Goal: Task Accomplishment & Management: Complete application form

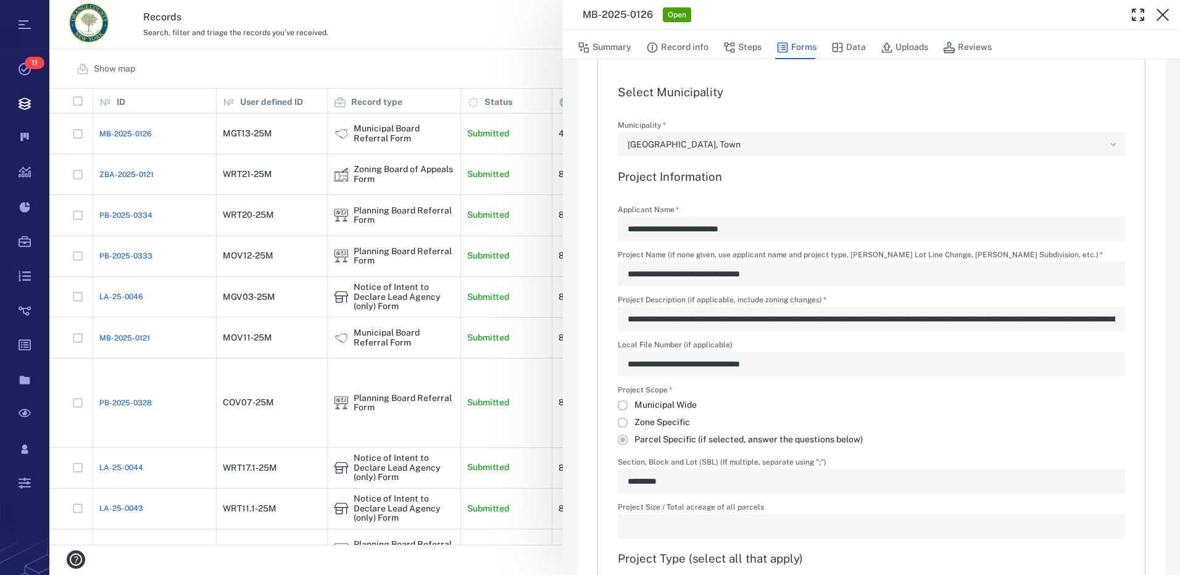
scroll to position [370, 0]
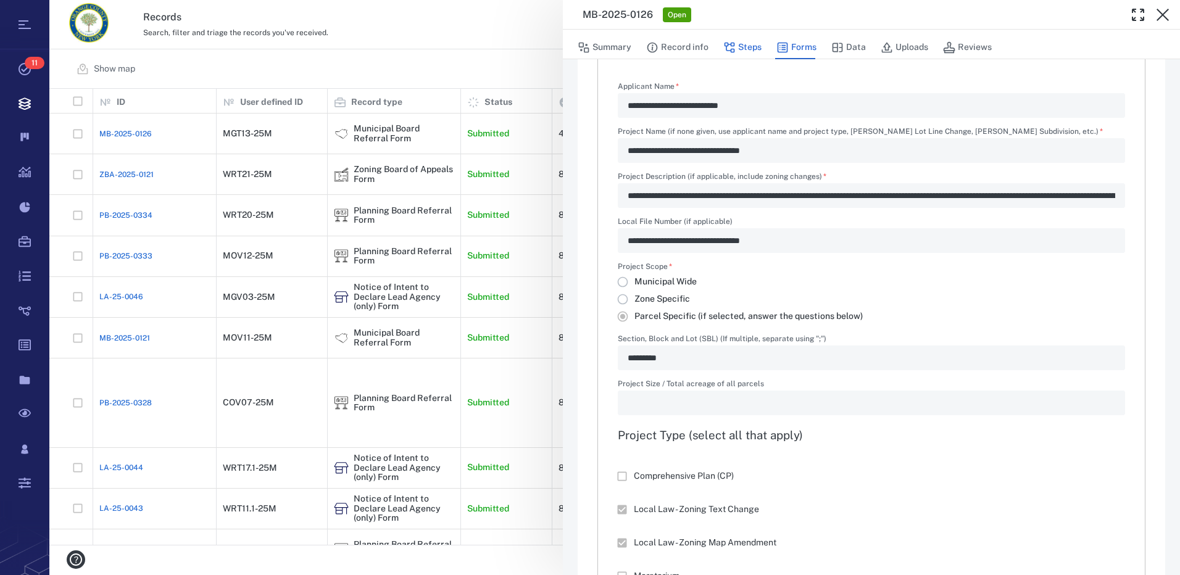
click at [741, 48] on button "Steps" at bounding box center [742, 47] width 38 height 23
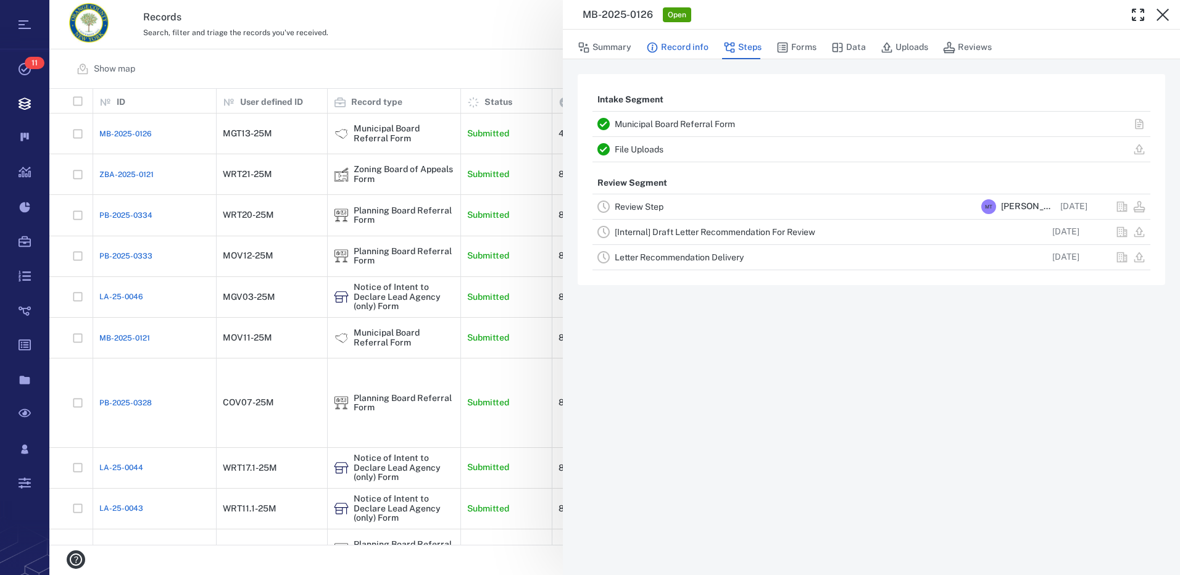
click at [699, 48] on button "Record info" at bounding box center [677, 47] width 62 height 23
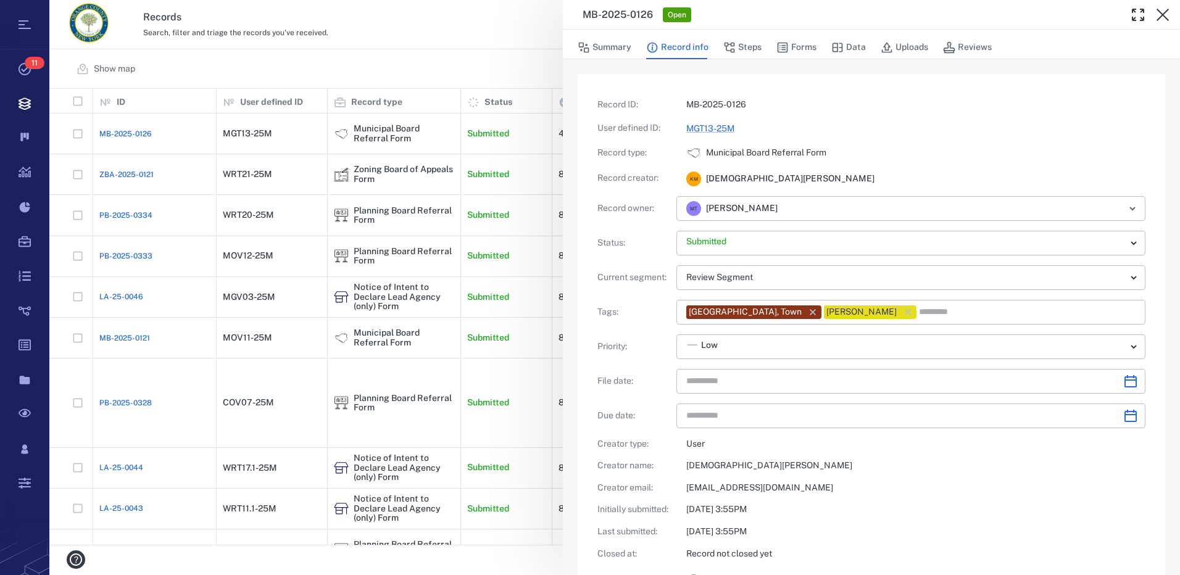
type input "**********"
click at [745, 47] on button "Steps" at bounding box center [742, 47] width 38 height 23
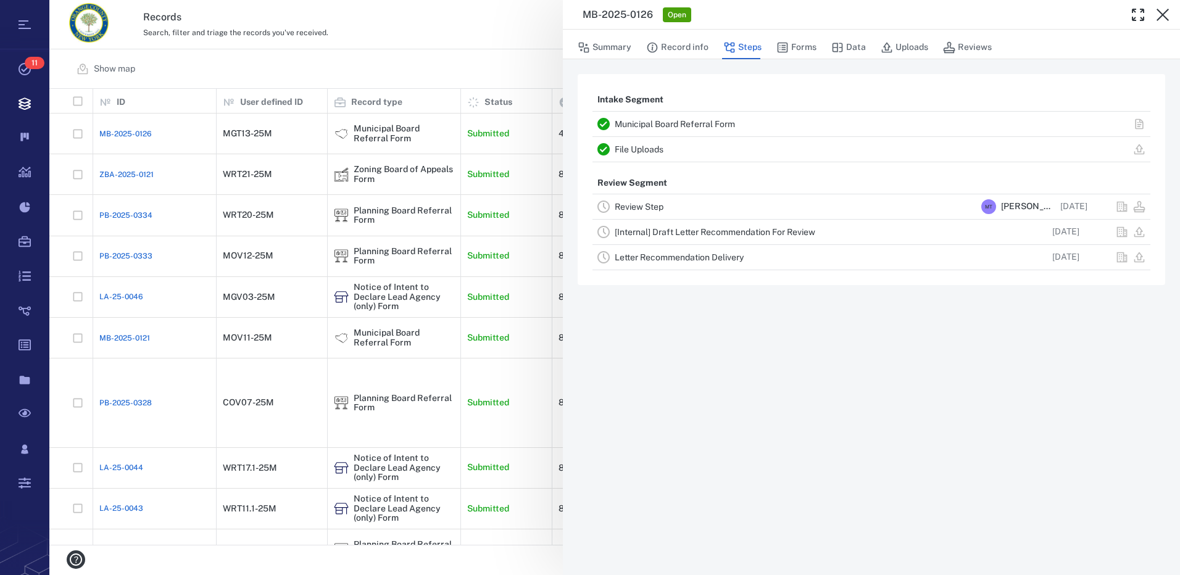
click at [657, 206] on link "Review Step" at bounding box center [639, 207] width 49 height 10
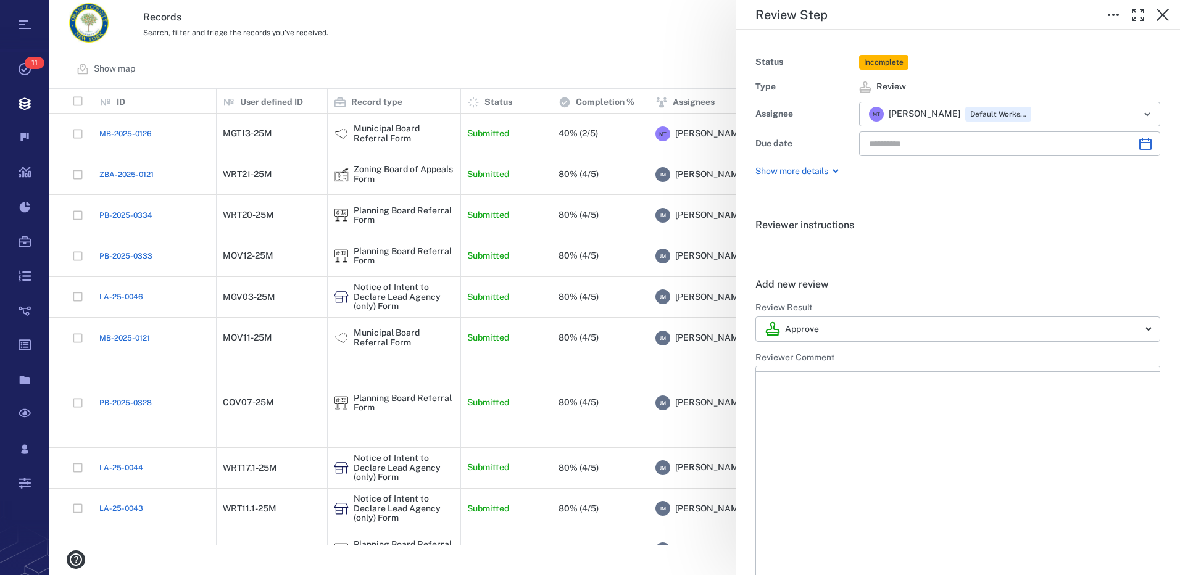
type input "**********"
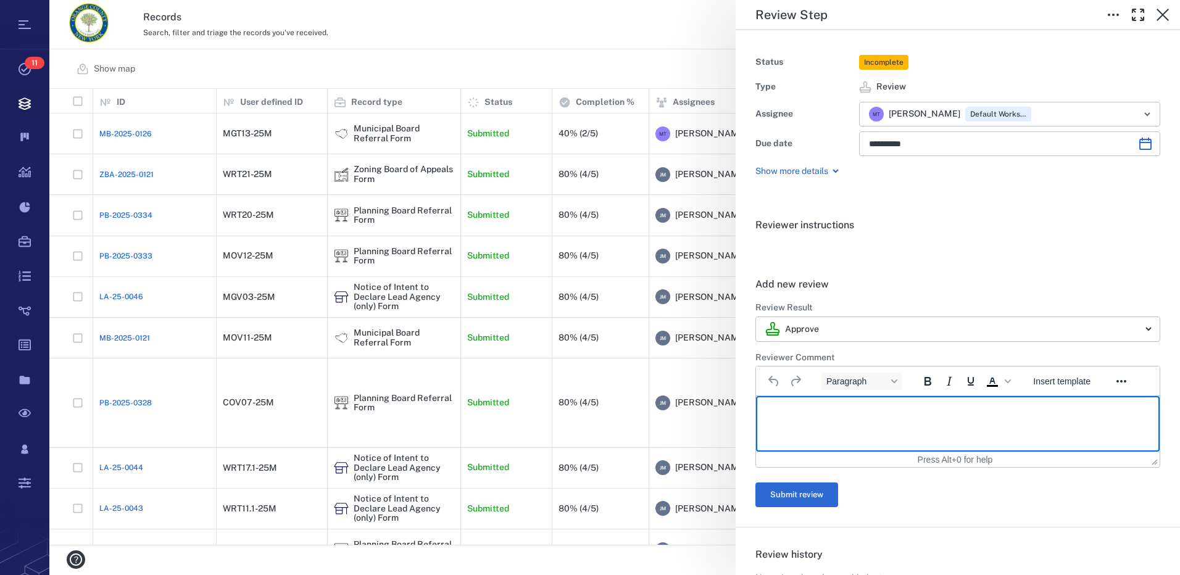
click at [798, 406] on p "Rich Text Area. Press ALT-0 for help." at bounding box center [958, 411] width 383 height 11
click at [831, 489] on button "Submit review" at bounding box center [797, 495] width 83 height 25
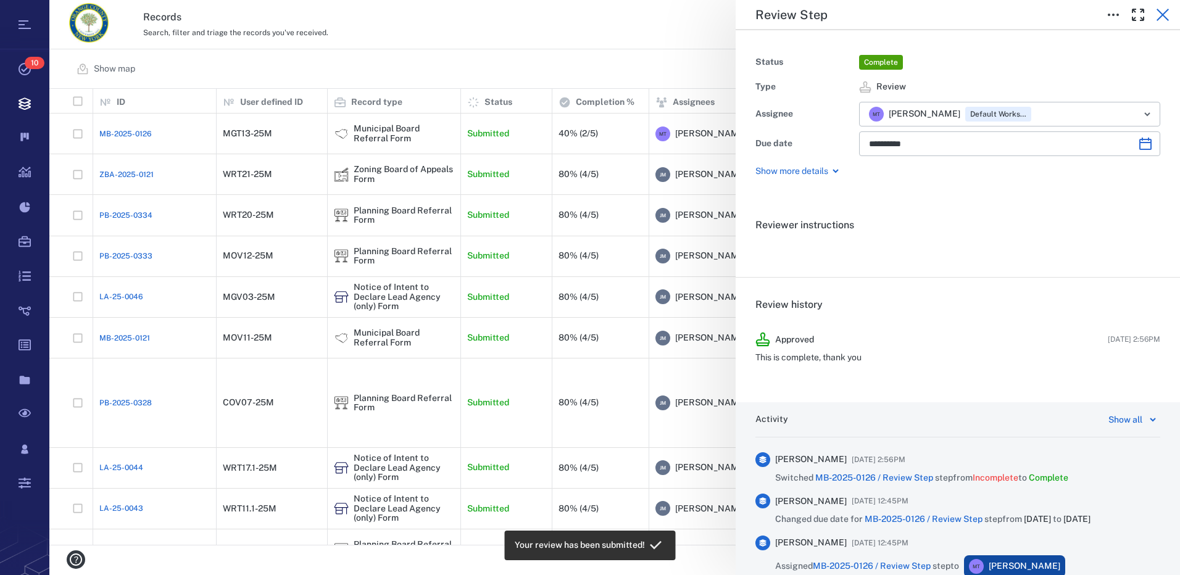
click at [1168, 17] on icon "button" at bounding box center [1163, 14] width 15 height 15
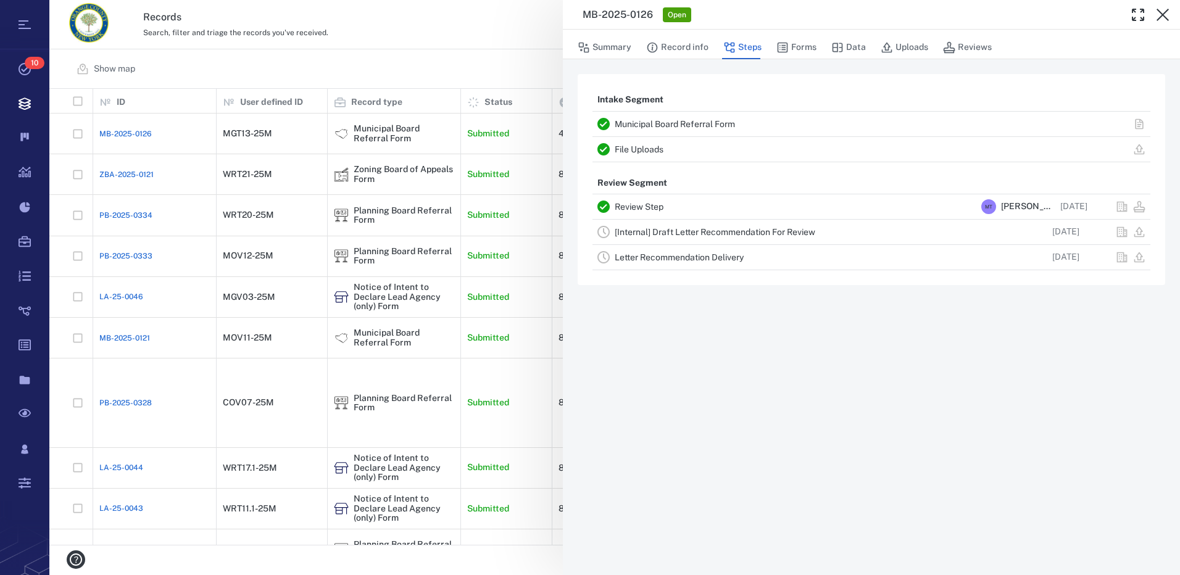
click at [756, 235] on link "[Internal] Draft Letter Recommendation For Review" at bounding box center [715, 232] width 201 height 10
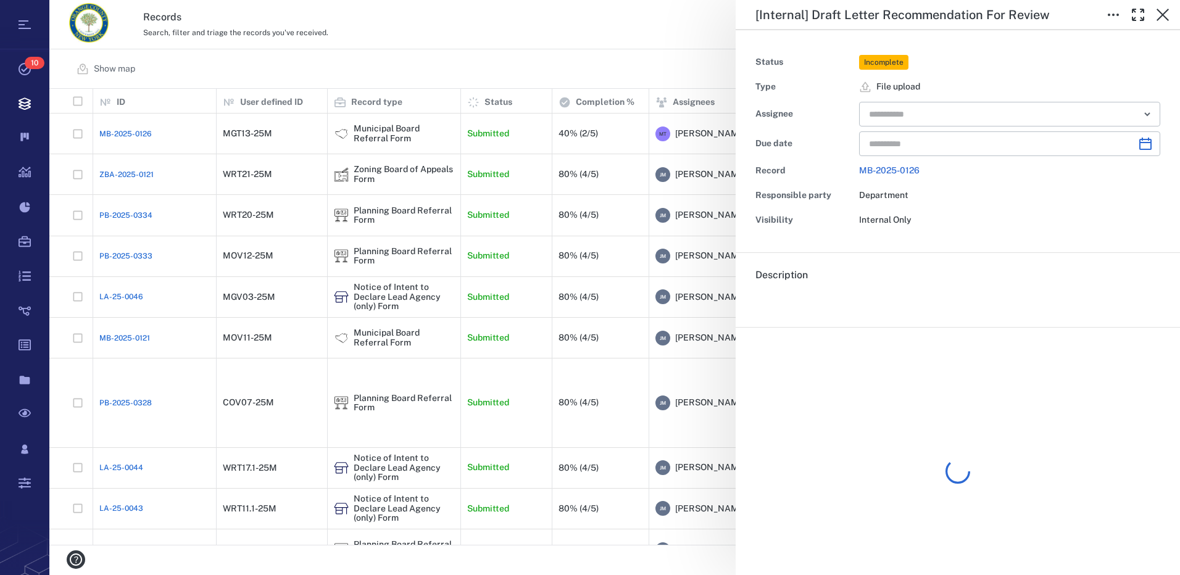
type input "**********"
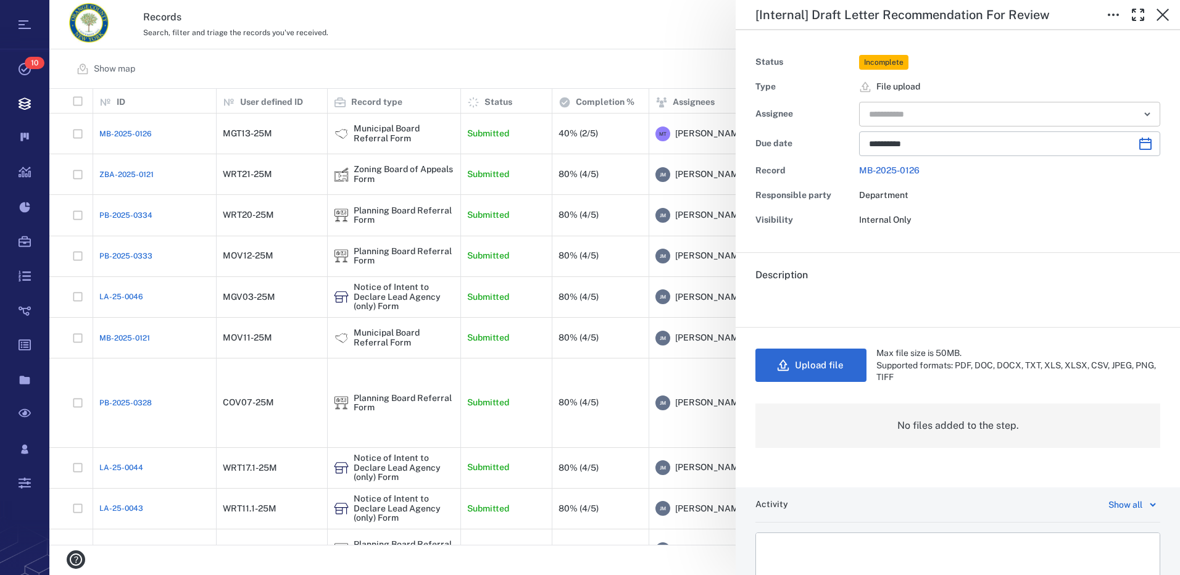
click at [1146, 116] on button "Open" at bounding box center [1147, 114] width 17 height 17
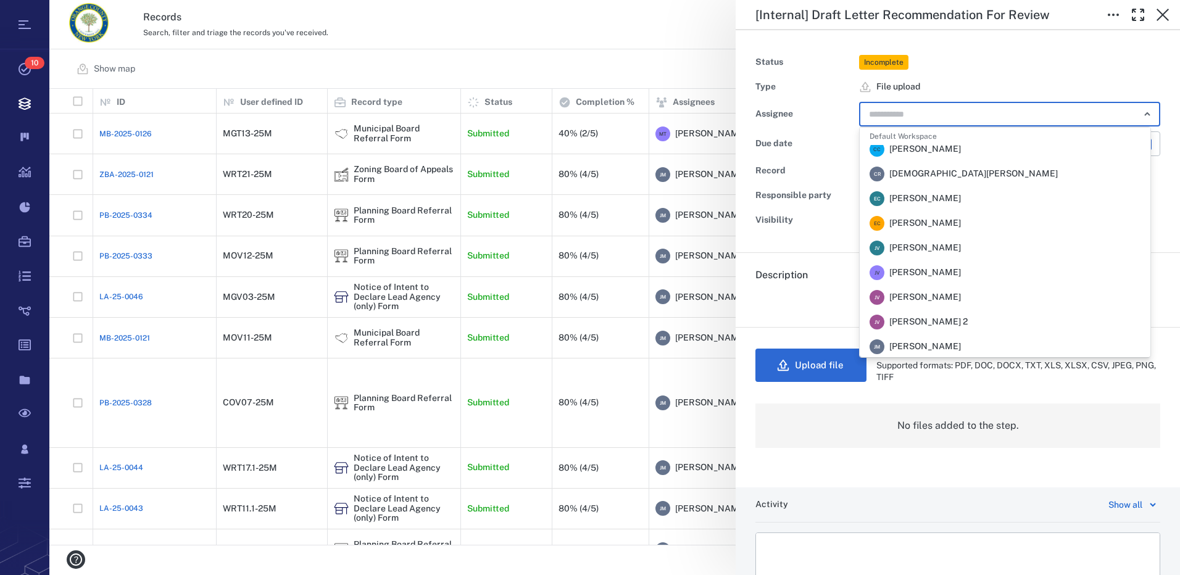
scroll to position [185, 0]
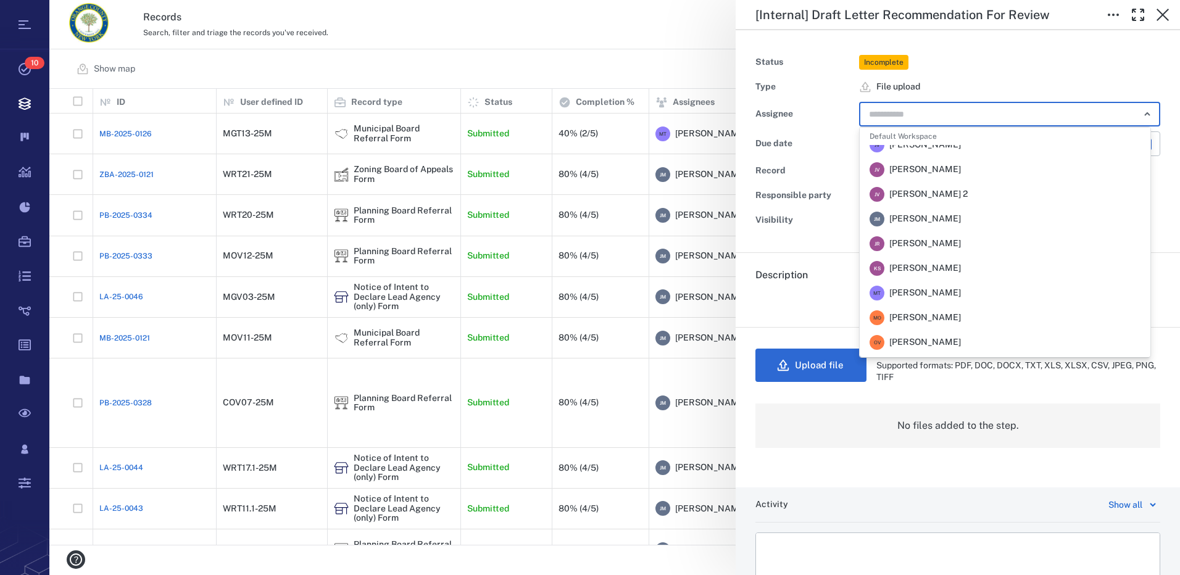
click at [959, 227] on li "[PERSON_NAME] [PERSON_NAME]" at bounding box center [1005, 219] width 291 height 25
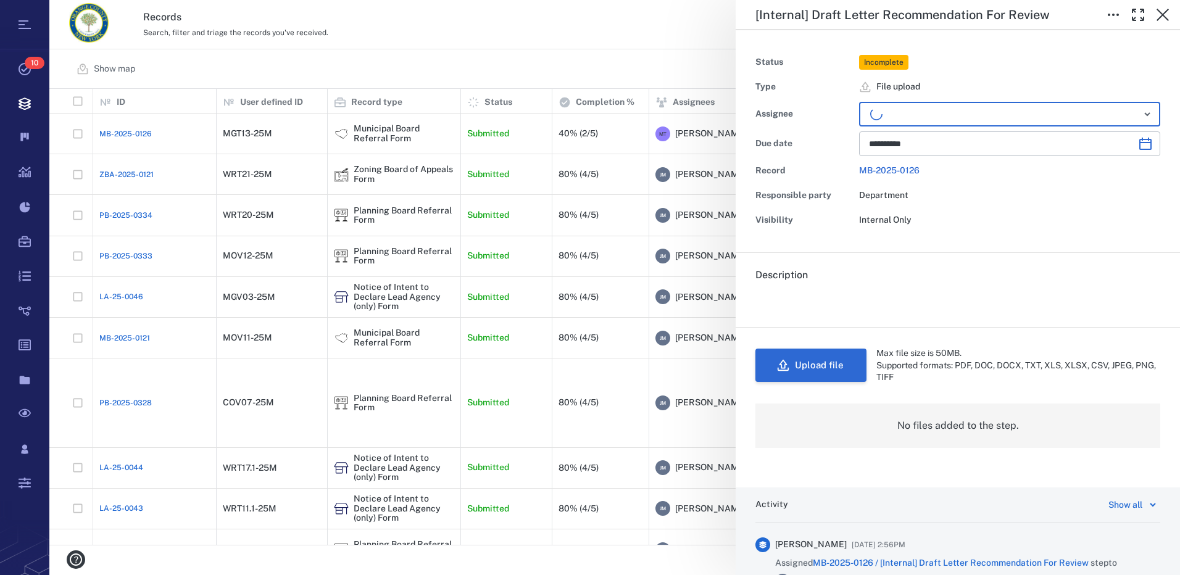
click at [846, 370] on button "Upload file" at bounding box center [811, 365] width 111 height 33
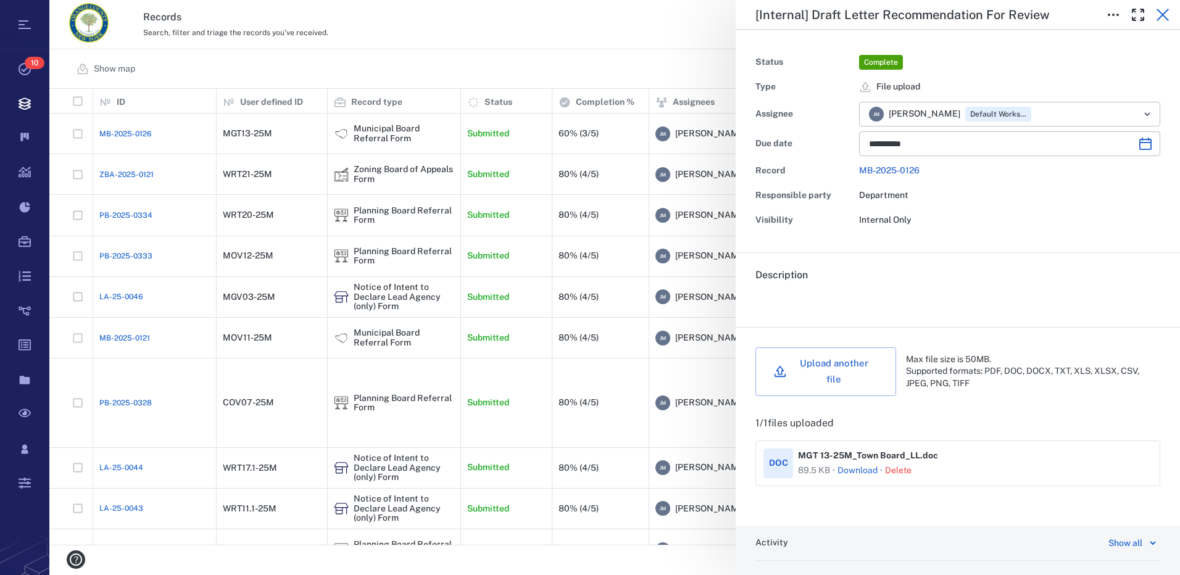
click at [1162, 12] on icon "button" at bounding box center [1163, 14] width 15 height 15
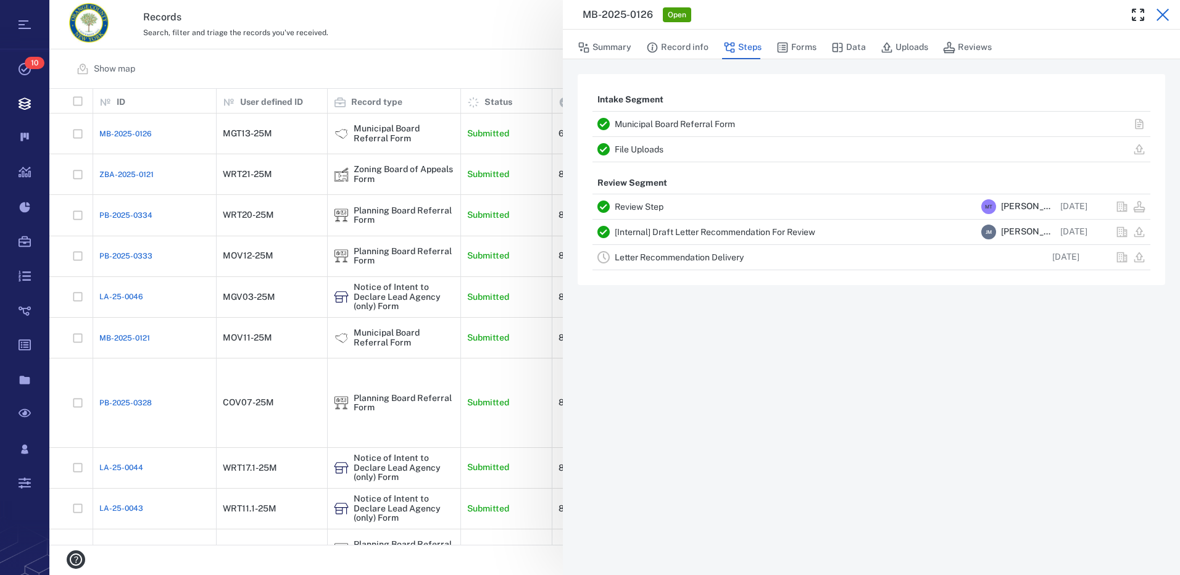
click at [1162, 17] on icon "button" at bounding box center [1163, 14] width 15 height 15
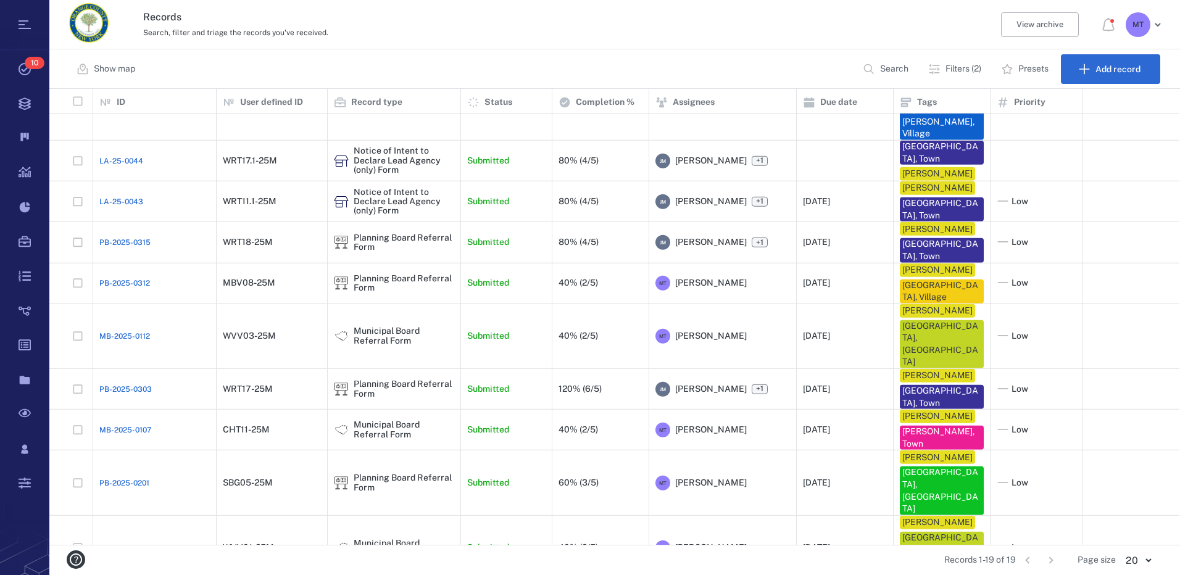
scroll to position [309, 0]
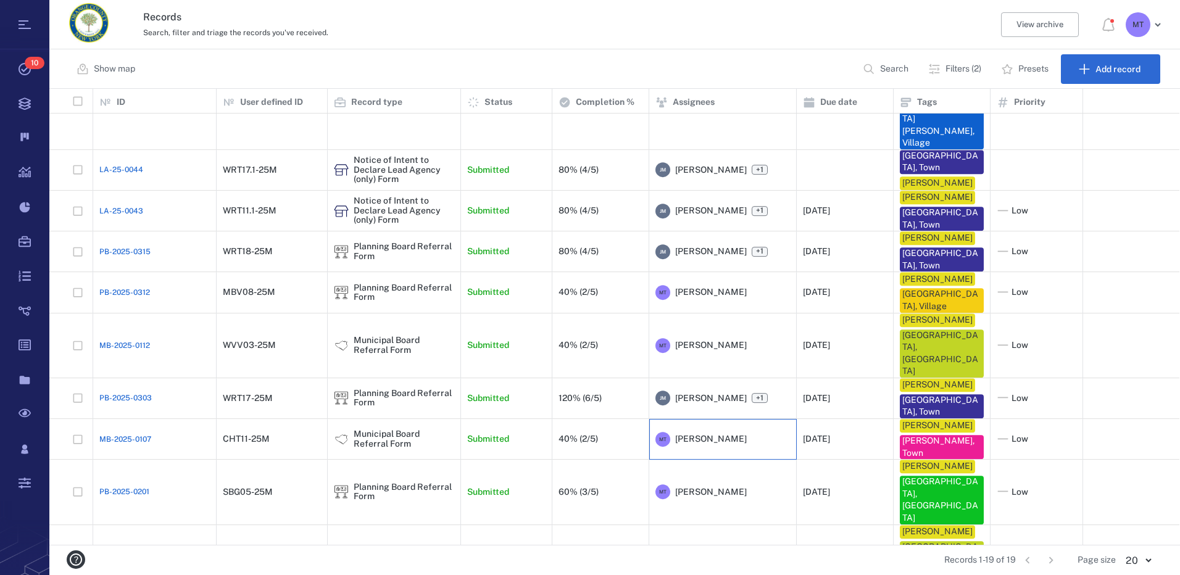
click at [702, 433] on span "[PERSON_NAME]" at bounding box center [711, 439] width 72 height 12
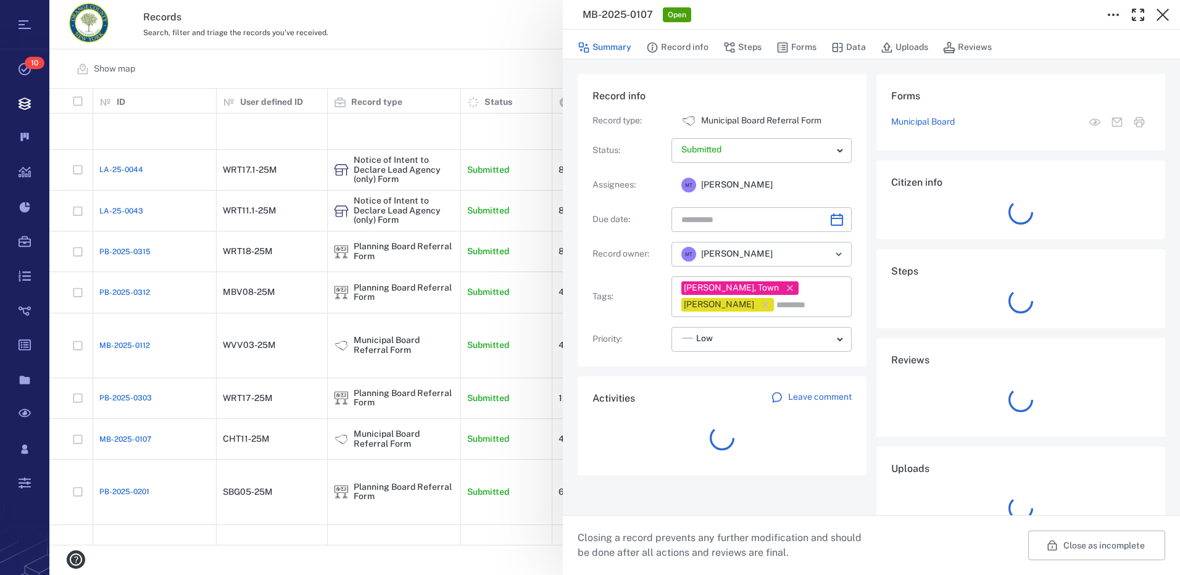
type input "**********"
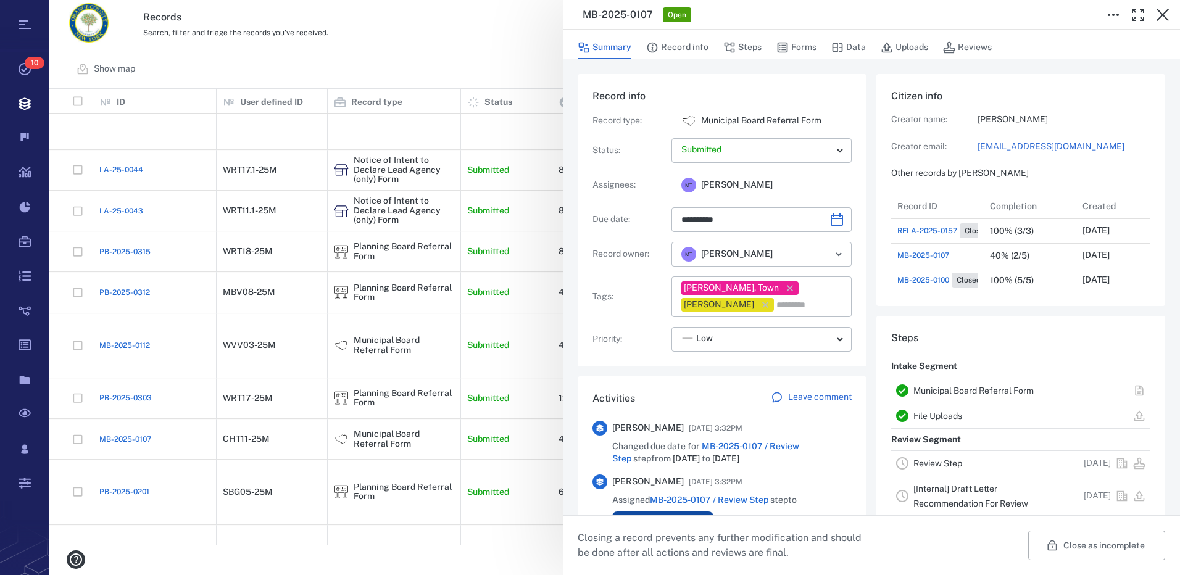
scroll to position [10, 10]
drag, startPoint x: 1164, startPoint y: 13, endPoint x: 381, endPoint y: 322, distance: 841.6
click at [1164, 13] on icon "button" at bounding box center [1163, 14] width 15 height 15
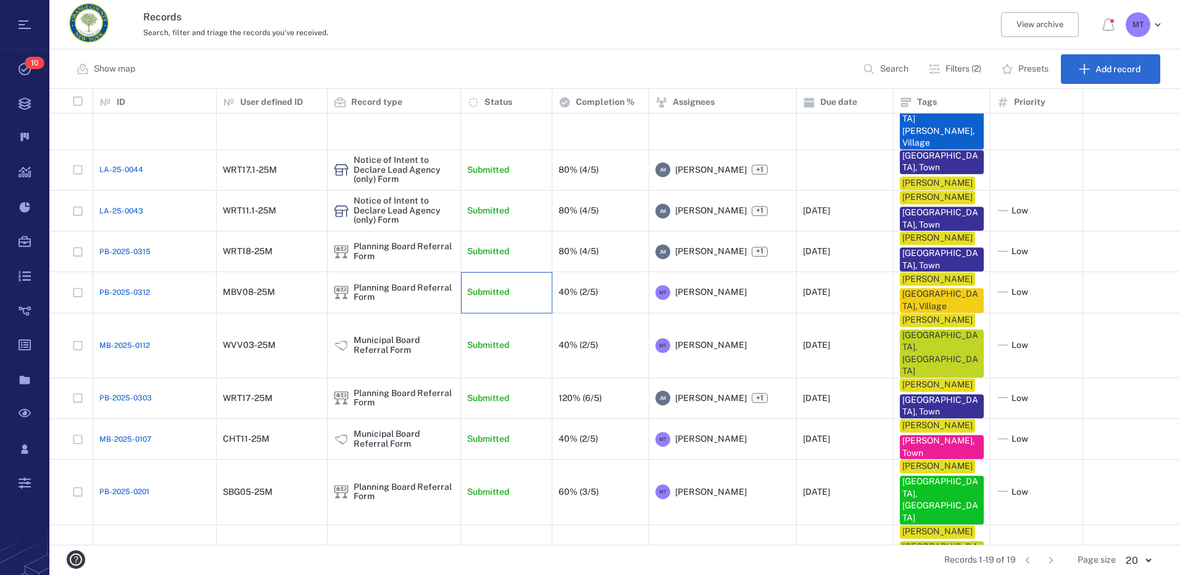
click at [533, 280] on div "Submitted" at bounding box center [506, 292] width 78 height 25
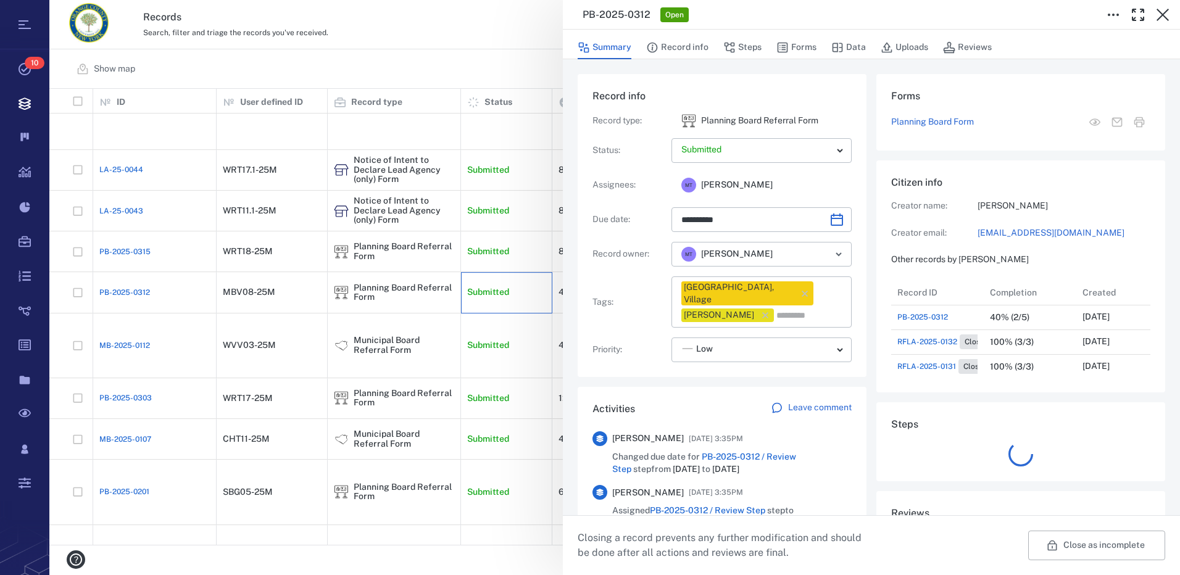
scroll to position [222, 236]
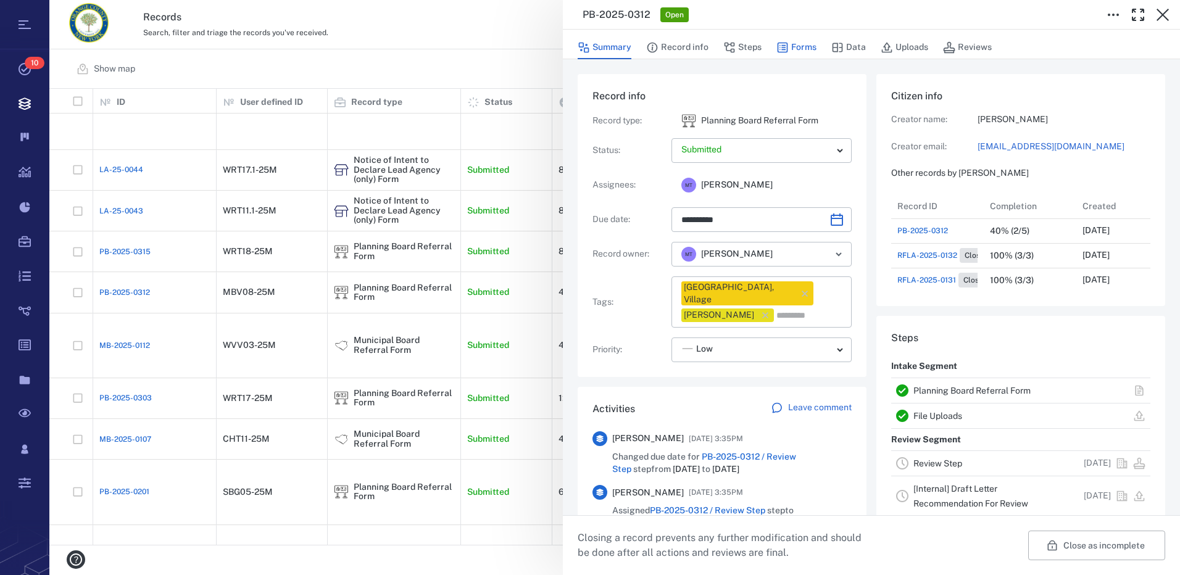
click at [787, 45] on icon "button" at bounding box center [783, 47] width 12 height 12
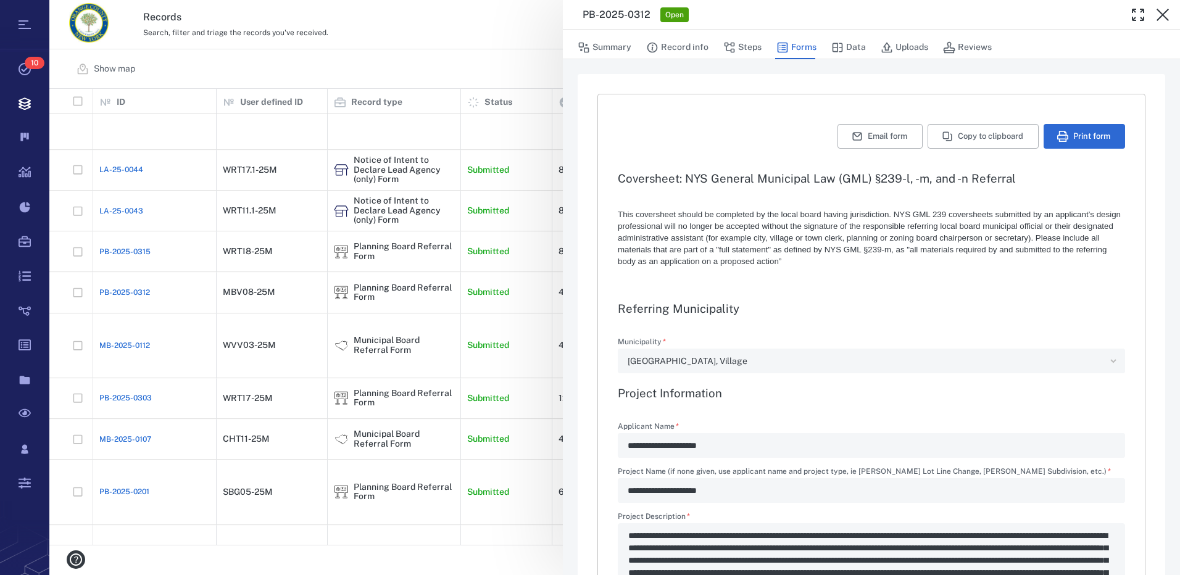
type textarea "*"
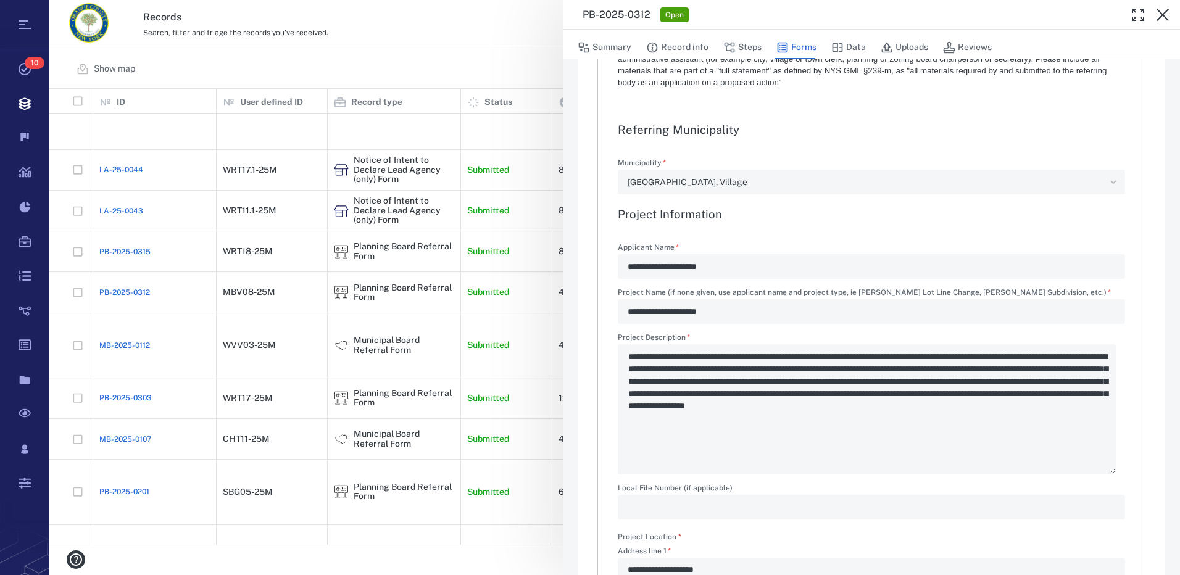
scroll to position [185, 0]
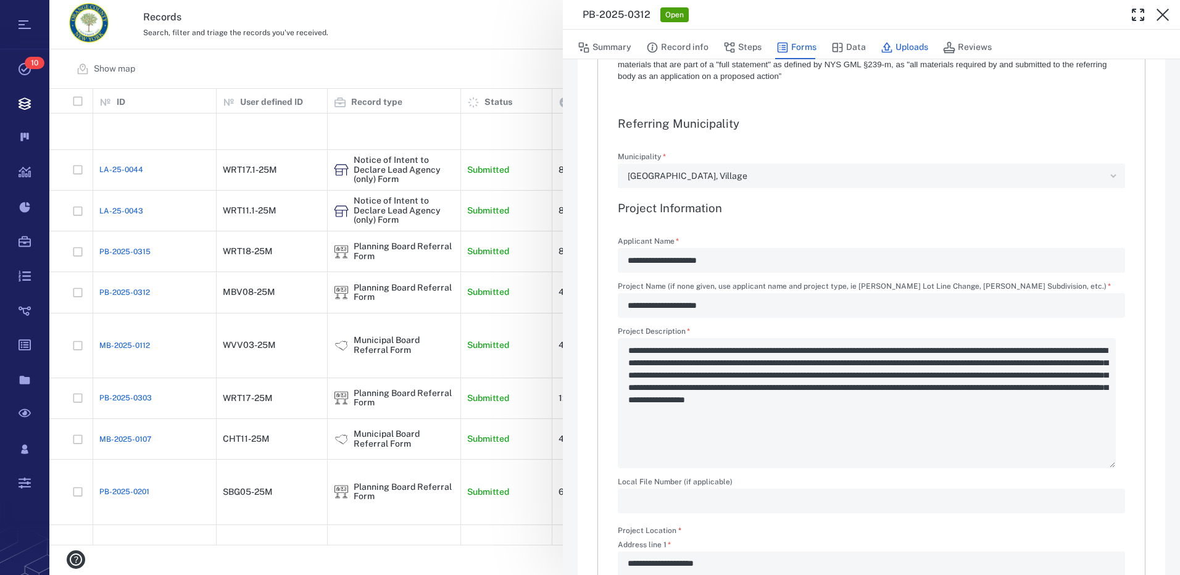
click at [896, 44] on button "Uploads" at bounding box center [905, 47] width 48 height 23
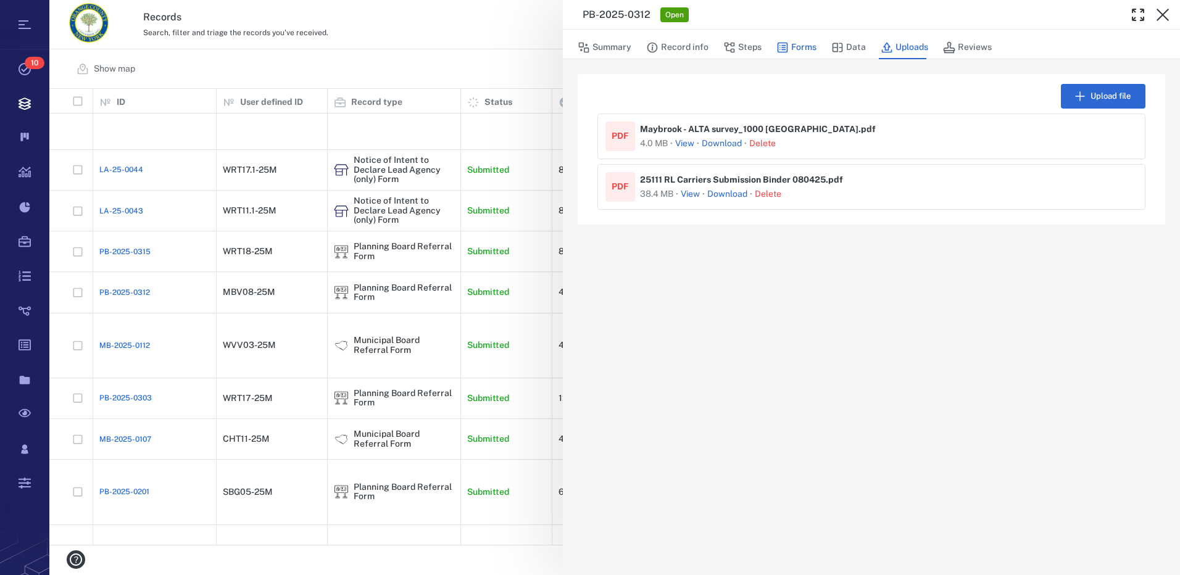
click at [795, 46] on button "Forms" at bounding box center [797, 47] width 40 height 23
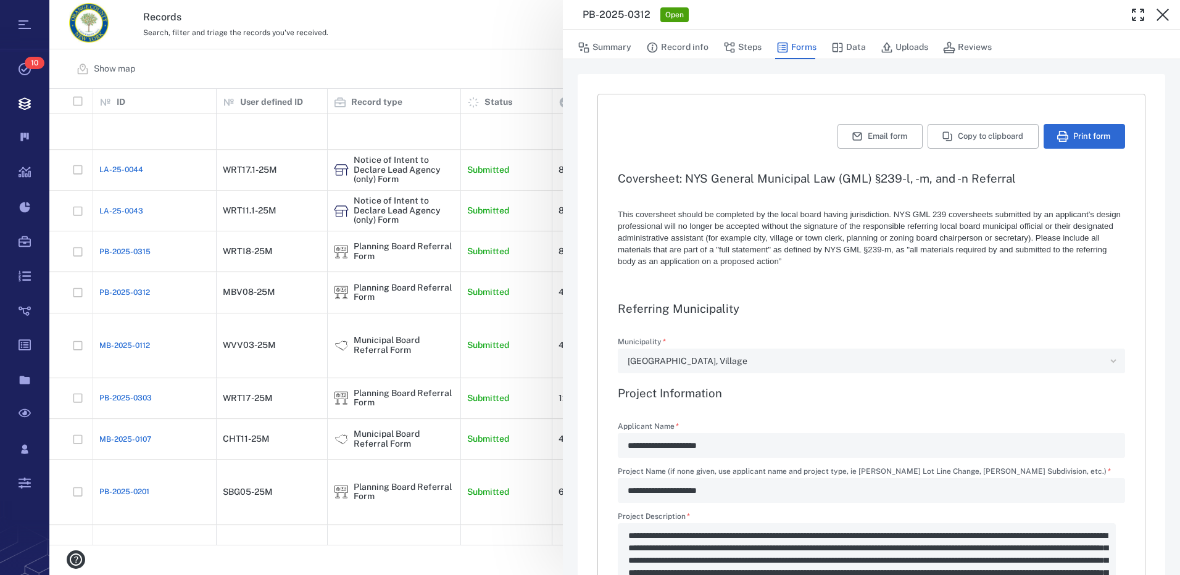
type textarea "*"
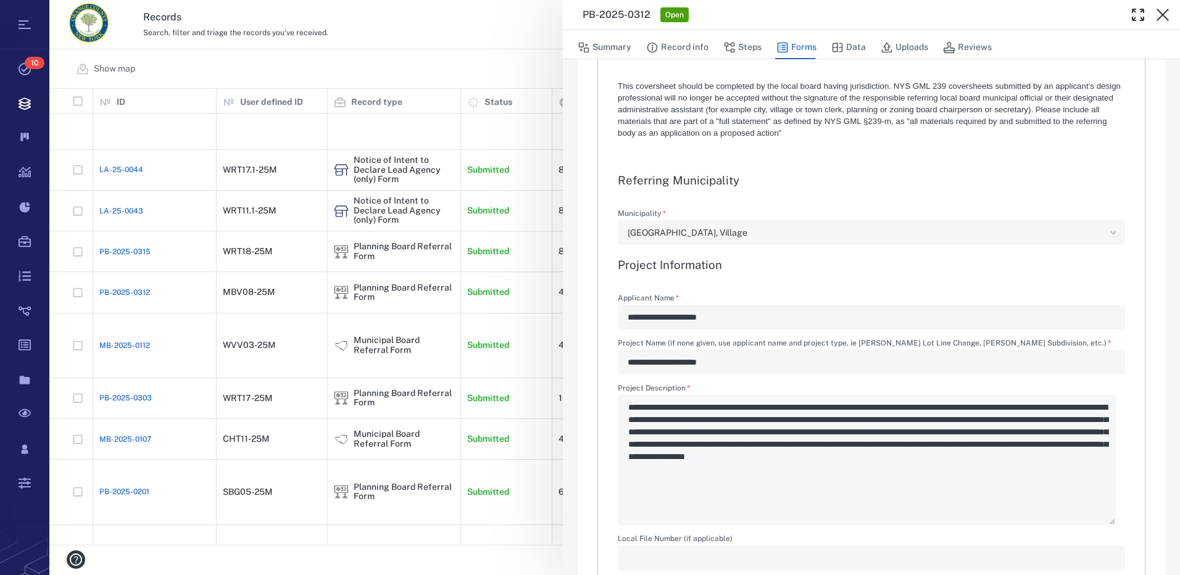
scroll to position [185, 0]
